Goal: Transaction & Acquisition: Purchase product/service

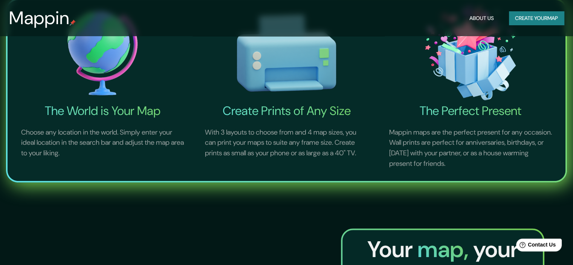
scroll to position [377, 0]
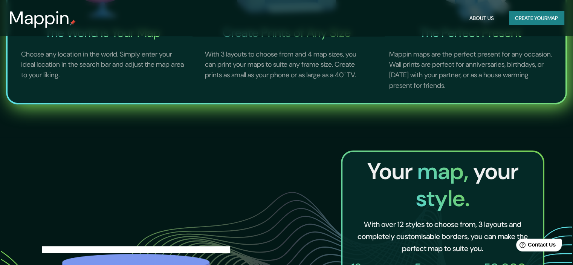
click at [556, 14] on button "Create your map" at bounding box center [536, 18] width 55 height 14
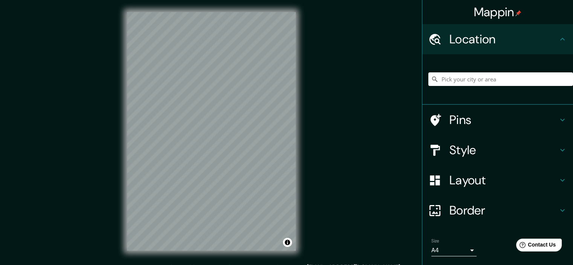
click at [512, 87] on div at bounding box center [500, 79] width 145 height 38
click at [512, 79] on input "Pick your city or area" at bounding box center [500, 79] width 145 height 14
click at [125, 133] on div "© Mapbox © OpenStreetMap Improve this map" at bounding box center [211, 131] width 193 height 263
click at [533, 183] on h4 "Layout" at bounding box center [503, 180] width 108 height 15
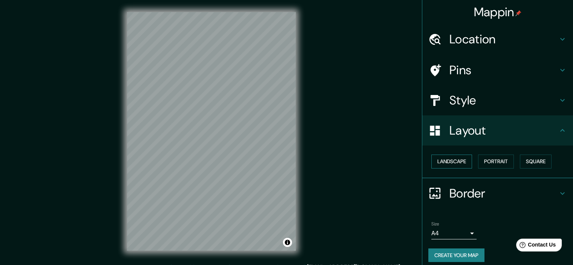
click at [460, 163] on button "Landscape" at bounding box center [451, 161] width 41 height 14
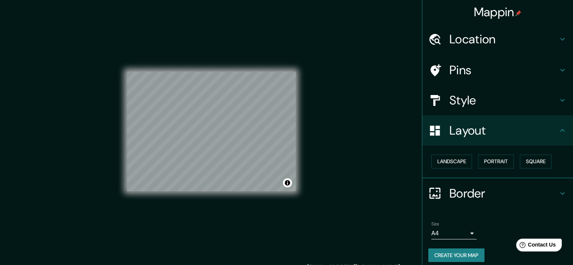
click at [479, 104] on h4 "Style" at bounding box center [503, 100] width 108 height 15
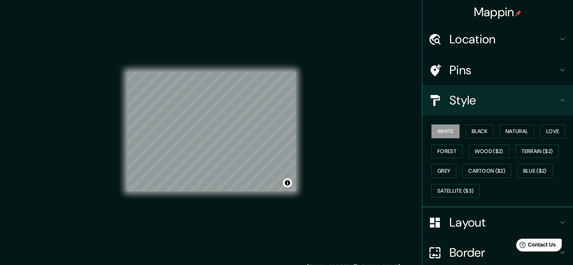
click at [479, 122] on div "White Black Natural Love Forest Wood ($2) Terrain ($2) Grey Cartoon ($2) Blue (…" at bounding box center [500, 160] width 145 height 79
click at [479, 126] on button "Black" at bounding box center [480, 131] width 28 height 14
click at [438, 168] on button "Grey" at bounding box center [443, 171] width 25 height 14
click at [449, 151] on button "Forest" at bounding box center [446, 151] width 31 height 14
click at [545, 133] on button "Love" at bounding box center [552, 131] width 25 height 14
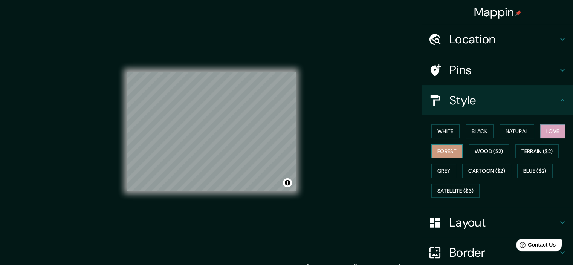
click at [449, 151] on button "Forest" at bounding box center [446, 151] width 31 height 14
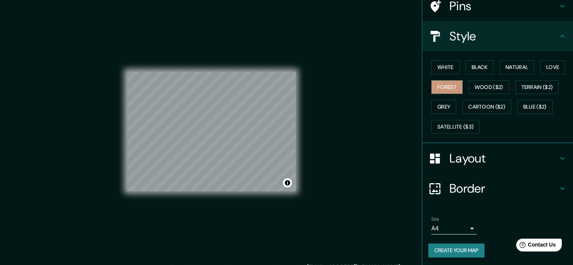
click at [518, 153] on h4 "Layout" at bounding box center [503, 158] width 108 height 15
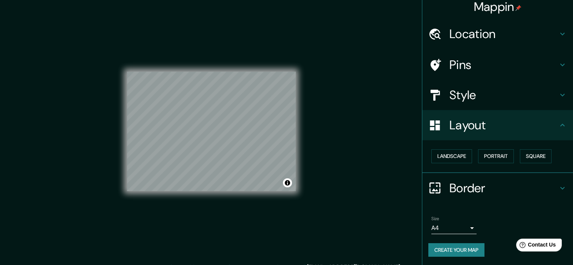
scroll to position [5, 0]
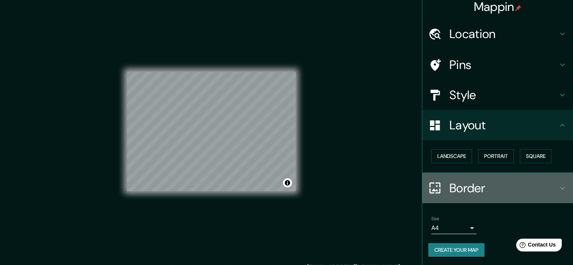
click at [496, 183] on h4 "Border" at bounding box center [503, 187] width 108 height 15
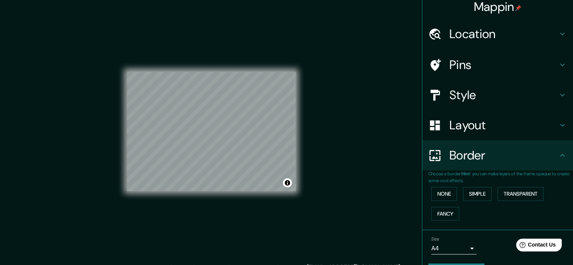
click at [508, 171] on p "Choose a border. Hint : you can make layers of the frame opaque to create some …" at bounding box center [500, 177] width 145 height 14
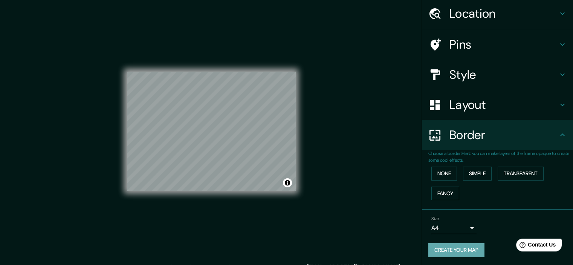
click at [467, 251] on button "Create your map" at bounding box center [456, 250] width 56 height 14
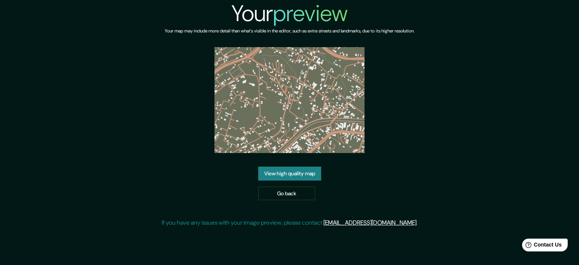
click at [297, 175] on link "View high quality map" at bounding box center [289, 173] width 63 height 14
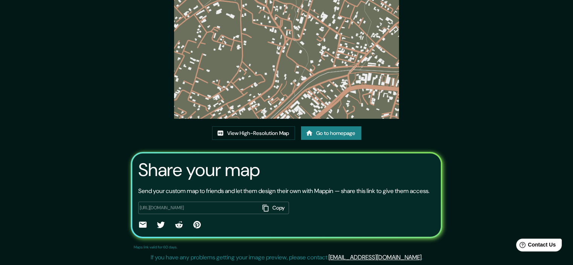
scroll to position [82, 0]
click at [282, 126] on link "View High-Resolution Map" at bounding box center [253, 133] width 83 height 14
drag, startPoint x: 160, startPoint y: 118, endPoint x: 149, endPoint y: 118, distance: 10.9
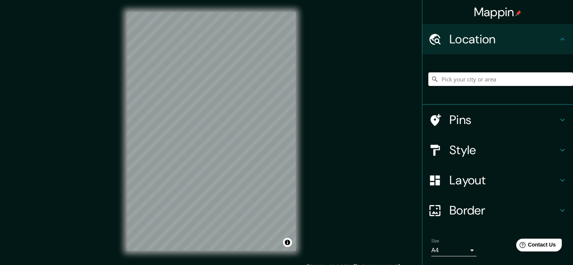
click at [305, 159] on div "© Mapbox © OpenStreetMap Improve this map" at bounding box center [211, 131] width 193 height 263
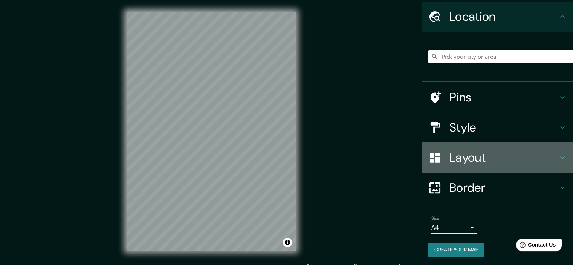
click at [492, 155] on h4 "Layout" at bounding box center [503, 157] width 108 height 15
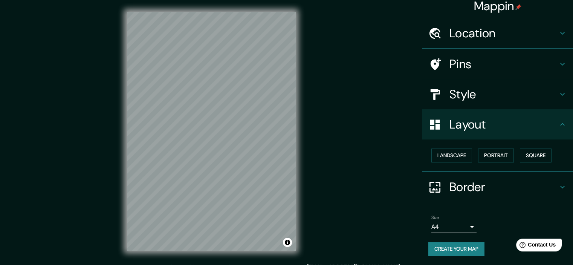
scroll to position [5, 0]
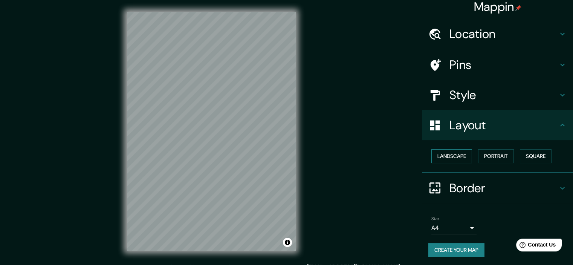
click at [464, 154] on button "Landscape" at bounding box center [451, 156] width 41 height 14
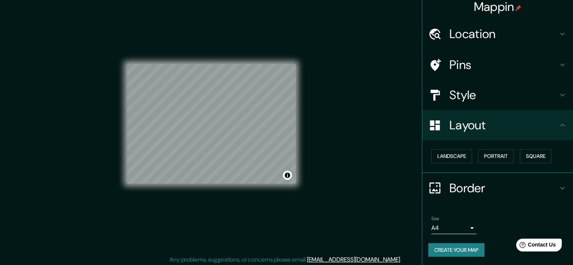
scroll to position [9, 0]
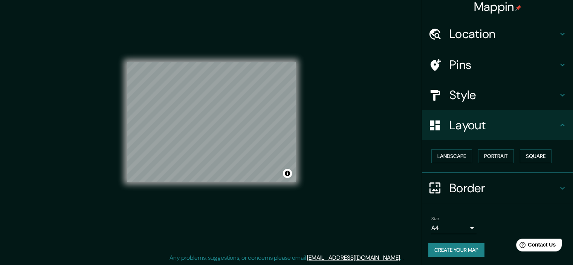
click at [480, 105] on div "Style" at bounding box center [497, 95] width 151 height 30
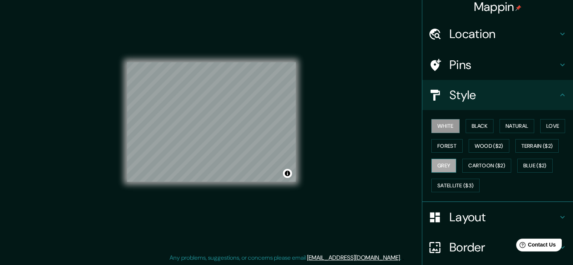
click at [444, 167] on button "Grey" at bounding box center [443, 166] width 25 height 14
click at [445, 153] on div "White Black Natural Love Forest Wood ($2) Terrain ($2) Grey Cartoon ($2) Blue (…" at bounding box center [500, 155] width 145 height 79
click at [448, 150] on button "Forest" at bounding box center [446, 146] width 31 height 14
click at [444, 167] on button "Grey" at bounding box center [443, 166] width 25 height 14
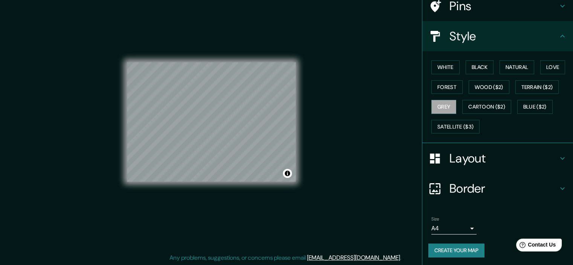
click at [467, 254] on button "Create your map" at bounding box center [456, 250] width 56 height 14
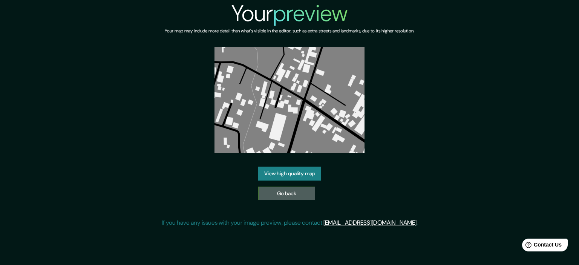
click at [302, 190] on link "Go back" at bounding box center [286, 193] width 57 height 14
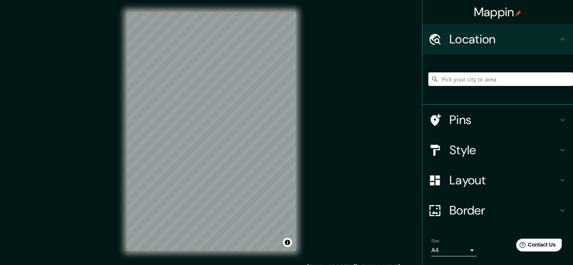
click at [301, 131] on div "© Mapbox © OpenStreetMap Improve this map" at bounding box center [211, 131] width 193 height 263
click at [467, 182] on h4 "Layout" at bounding box center [503, 180] width 108 height 15
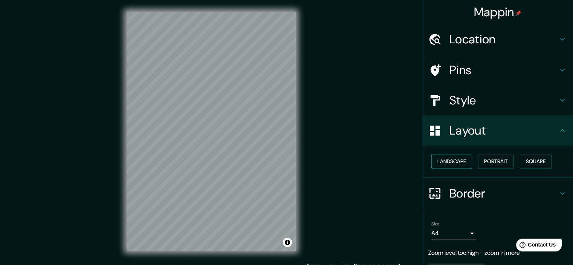
click at [460, 164] on button "Landscape" at bounding box center [451, 161] width 41 height 14
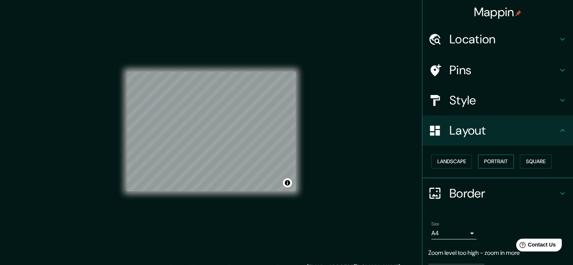
click at [492, 165] on button "Portrait" at bounding box center [496, 161] width 36 height 14
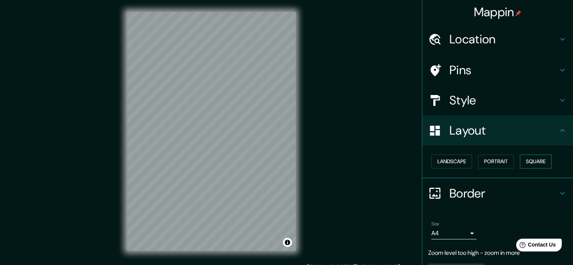
click at [529, 161] on button "Square" at bounding box center [536, 161] width 32 height 14
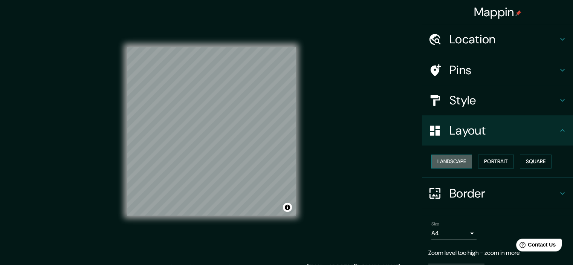
click at [451, 159] on button "Landscape" at bounding box center [451, 161] width 41 height 14
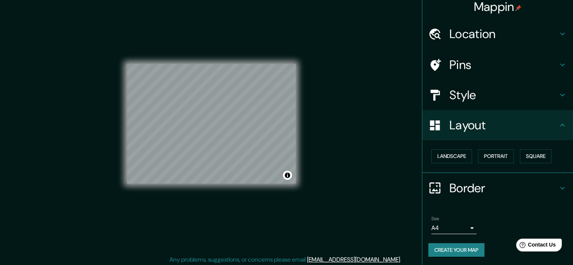
scroll to position [9, 0]
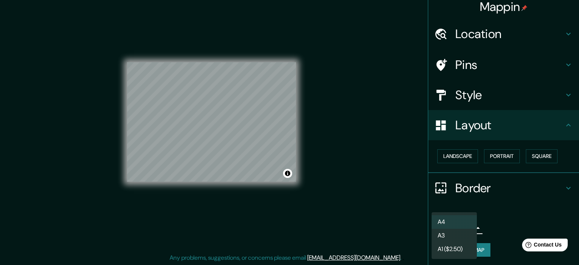
click at [457, 228] on body "Mappin Location Pins Style Layout Landscape Portrait Square Border Choose a bor…" at bounding box center [289, 123] width 579 height 265
click at [460, 223] on li "A4" at bounding box center [453, 222] width 45 height 14
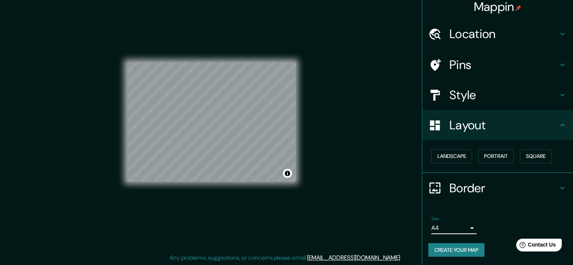
click at [463, 89] on h4 "Style" at bounding box center [503, 94] width 108 height 15
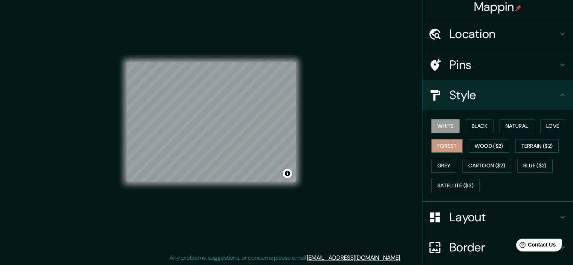
click at [448, 146] on button "Forest" at bounding box center [446, 146] width 31 height 14
click at [443, 162] on button "Grey" at bounding box center [443, 166] width 25 height 14
click at [450, 148] on button "Forest" at bounding box center [446, 146] width 31 height 14
click at [473, 64] on h4 "Pins" at bounding box center [503, 64] width 108 height 15
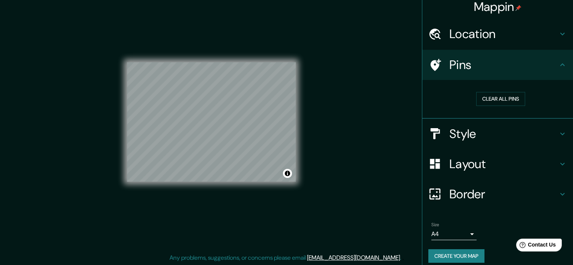
click at [473, 64] on h4 "Pins" at bounding box center [503, 64] width 108 height 15
click at [485, 163] on h4 "Layout" at bounding box center [503, 163] width 108 height 15
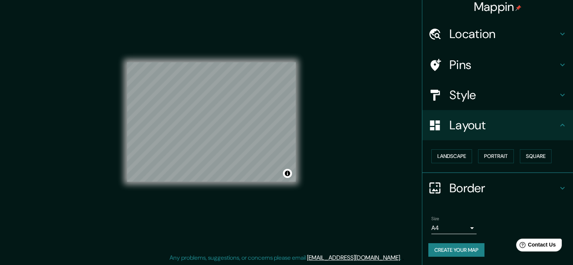
click at [479, 63] on h4 "Pins" at bounding box center [503, 64] width 108 height 15
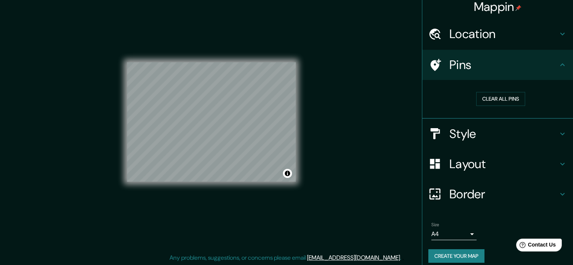
click at [489, 60] on h4 "Pins" at bounding box center [503, 64] width 108 height 15
click at [484, 97] on button "Clear all pins" at bounding box center [500, 99] width 49 height 14
click at [456, 254] on button "Create your map" at bounding box center [456, 256] width 56 height 14
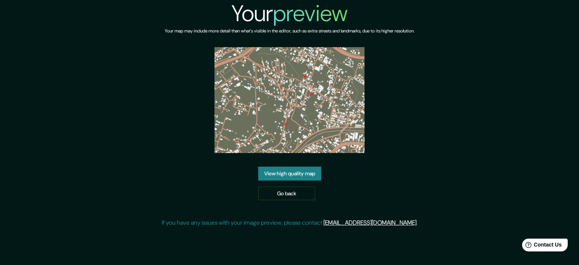
click at [298, 169] on link "View high quality map" at bounding box center [289, 173] width 63 height 14
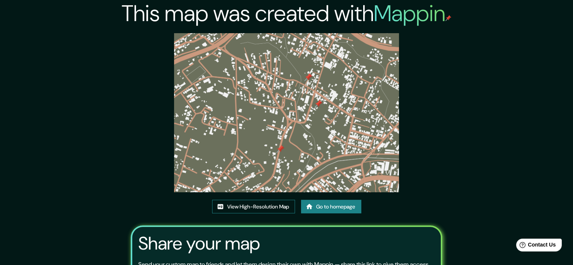
click at [278, 205] on link "View High-Resolution Map" at bounding box center [253, 207] width 83 height 14
